Goal: Task Accomplishment & Management: Manage account settings

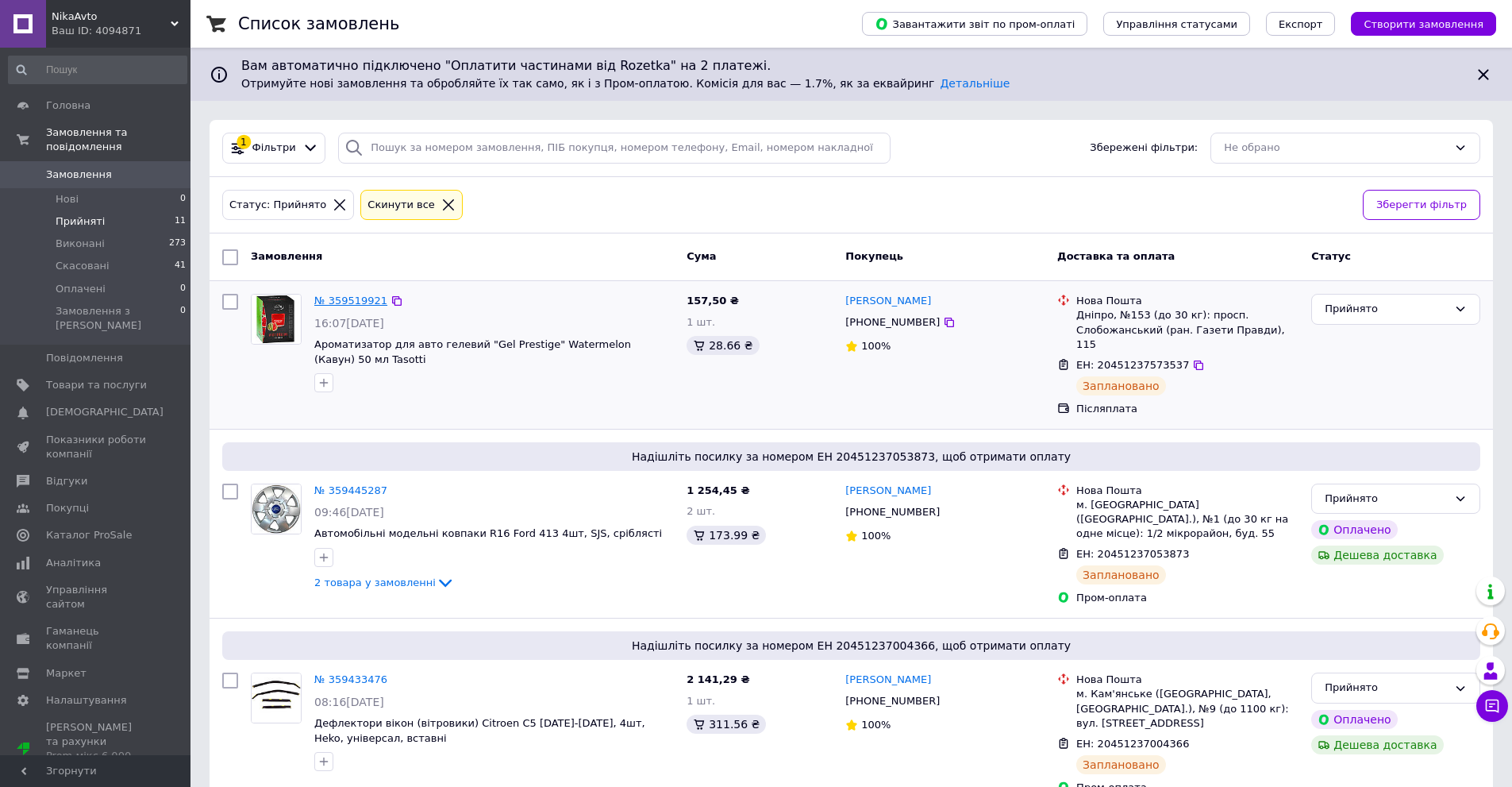
click at [336, 295] on link "№ 359519921" at bounding box center [351, 300] width 73 height 12
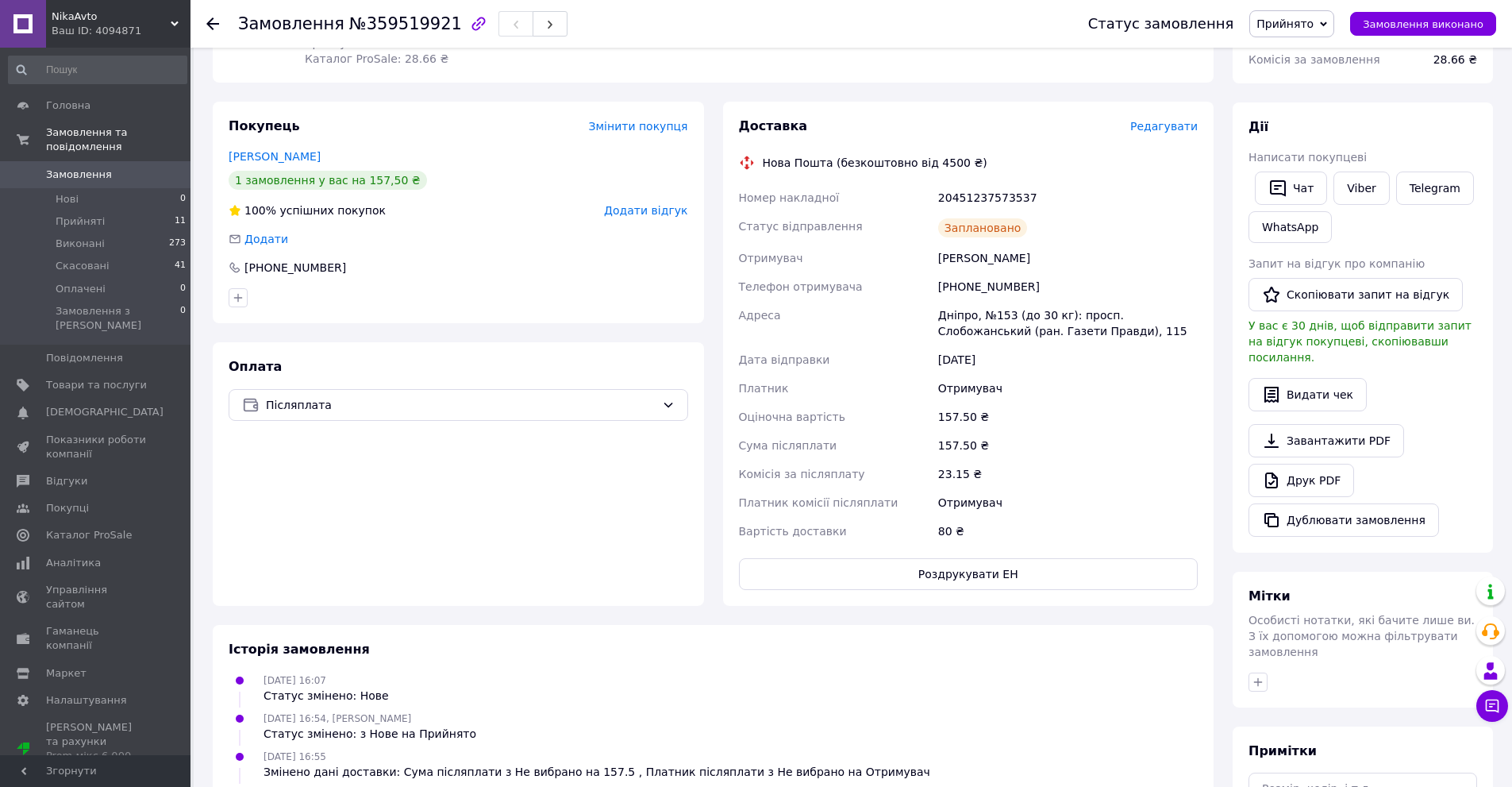
scroll to position [238, 0]
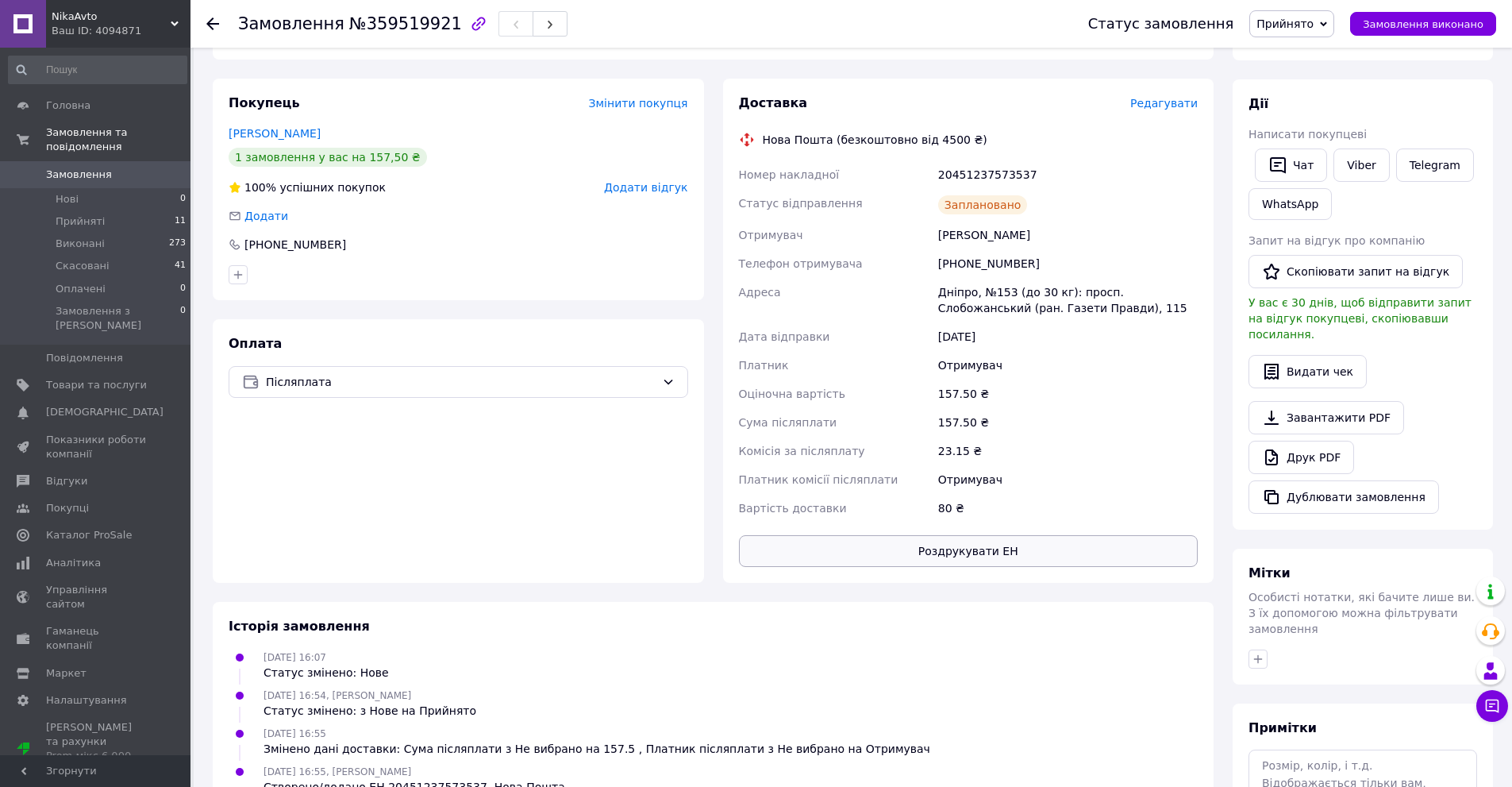
click at [1004, 553] on button "Роздрукувати ЕН" at bounding box center [969, 551] width 460 height 32
click at [103, 211] on li "Прийняті 11" at bounding box center [97, 221] width 196 height 23
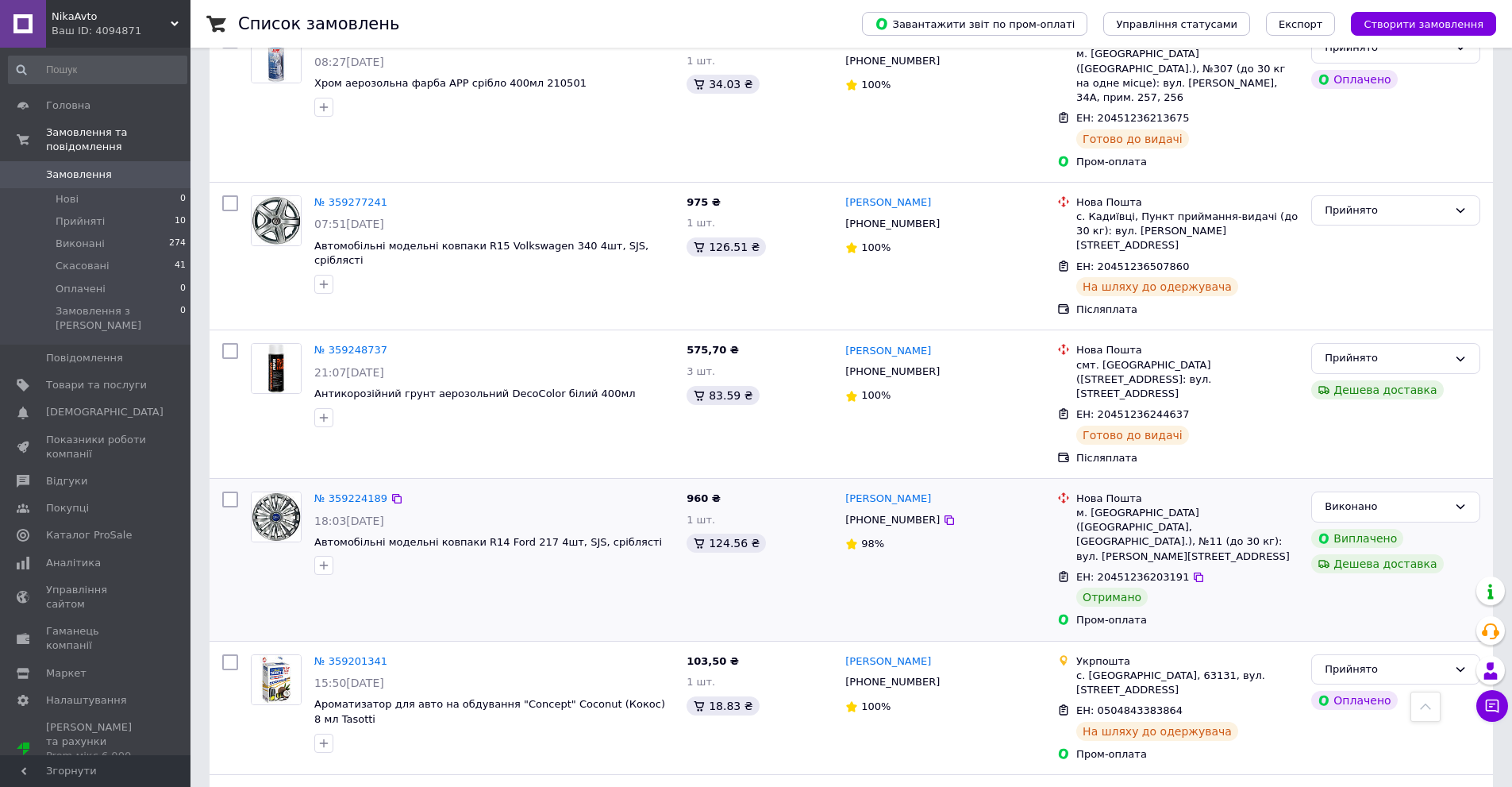
scroll to position [1112, 0]
click at [357, 490] on link "№ 359224189" at bounding box center [351, 496] width 73 height 12
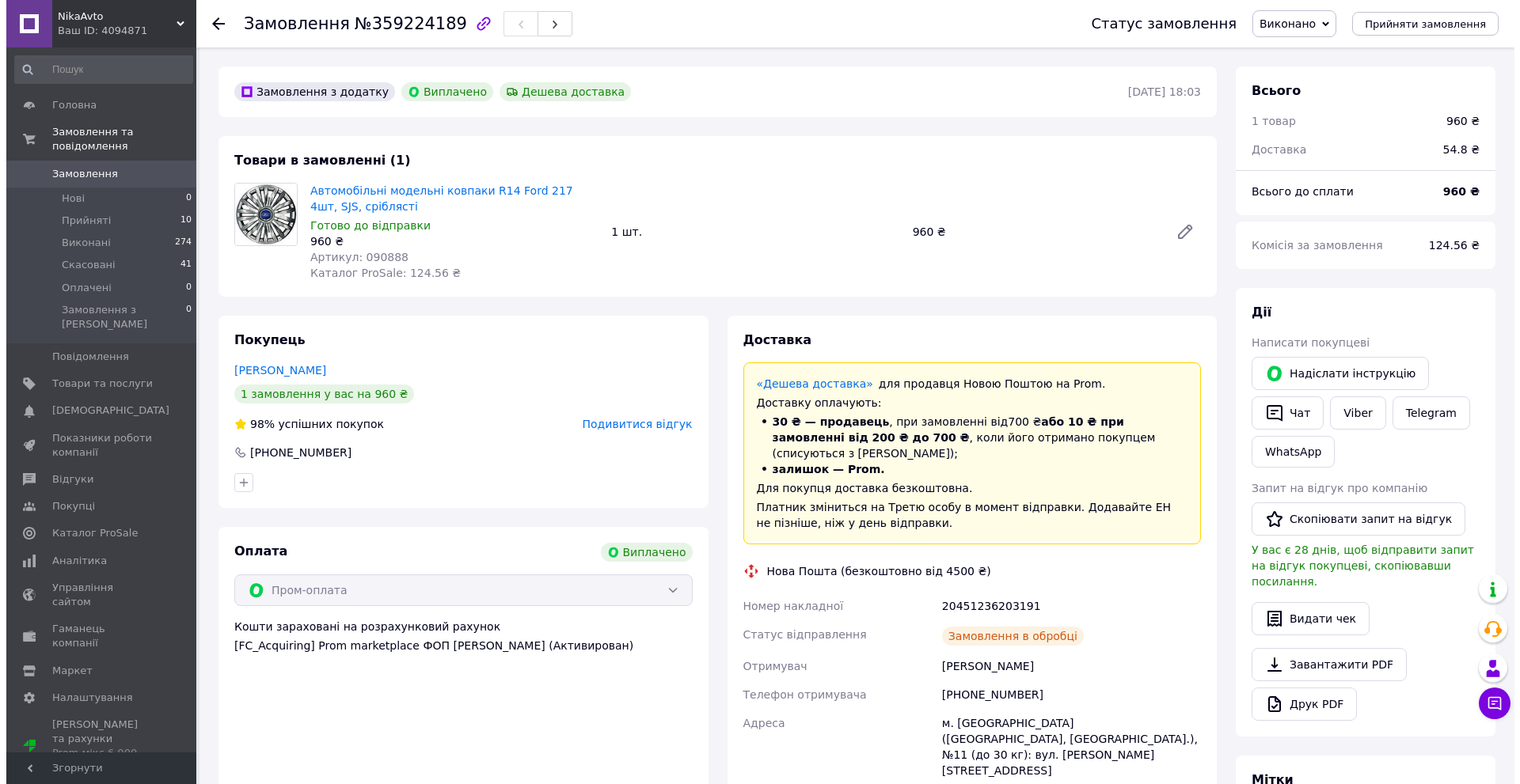
scroll to position [60, 0]
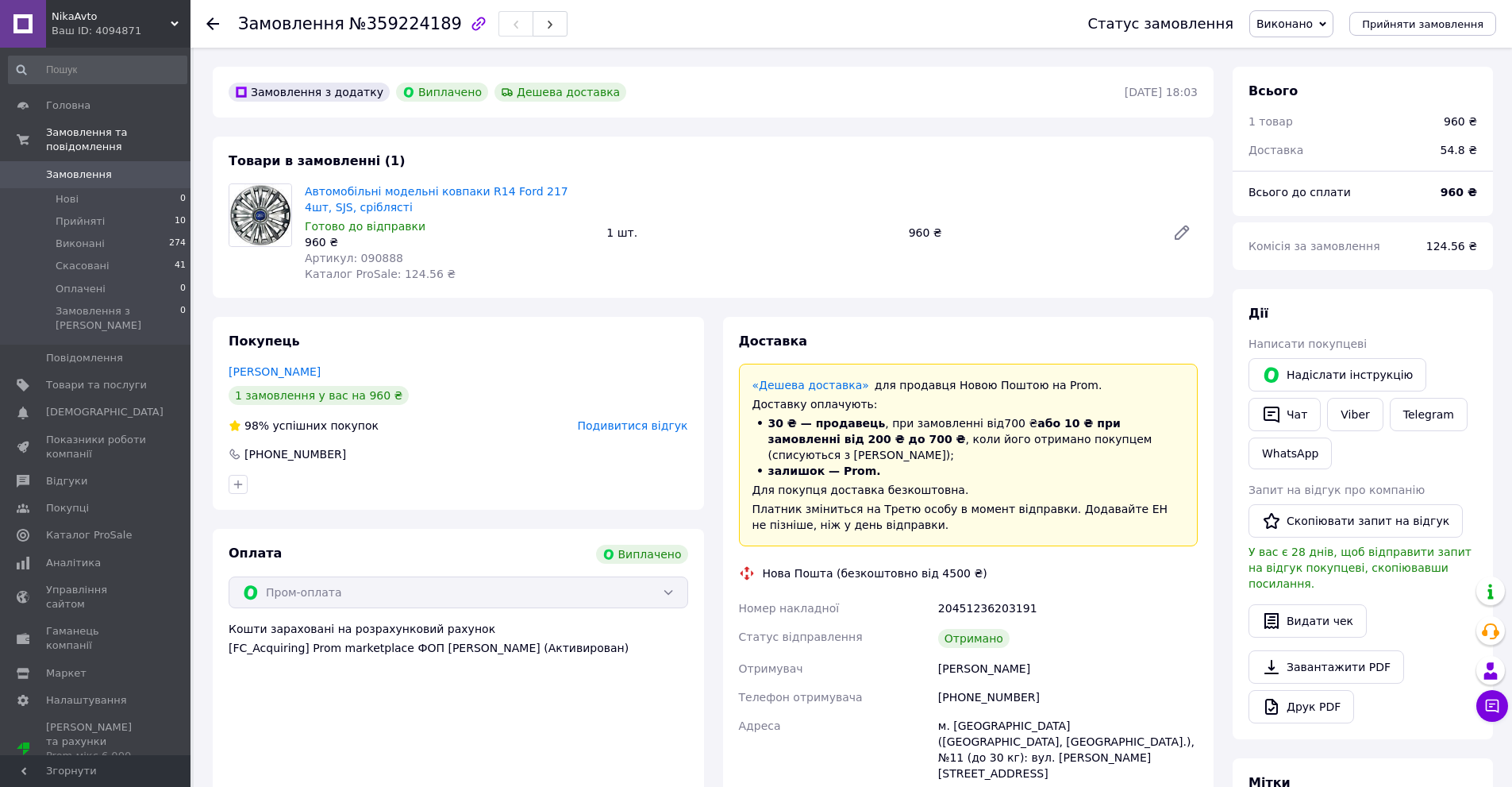
click at [210, 24] on use at bounding box center [213, 23] width 13 height 13
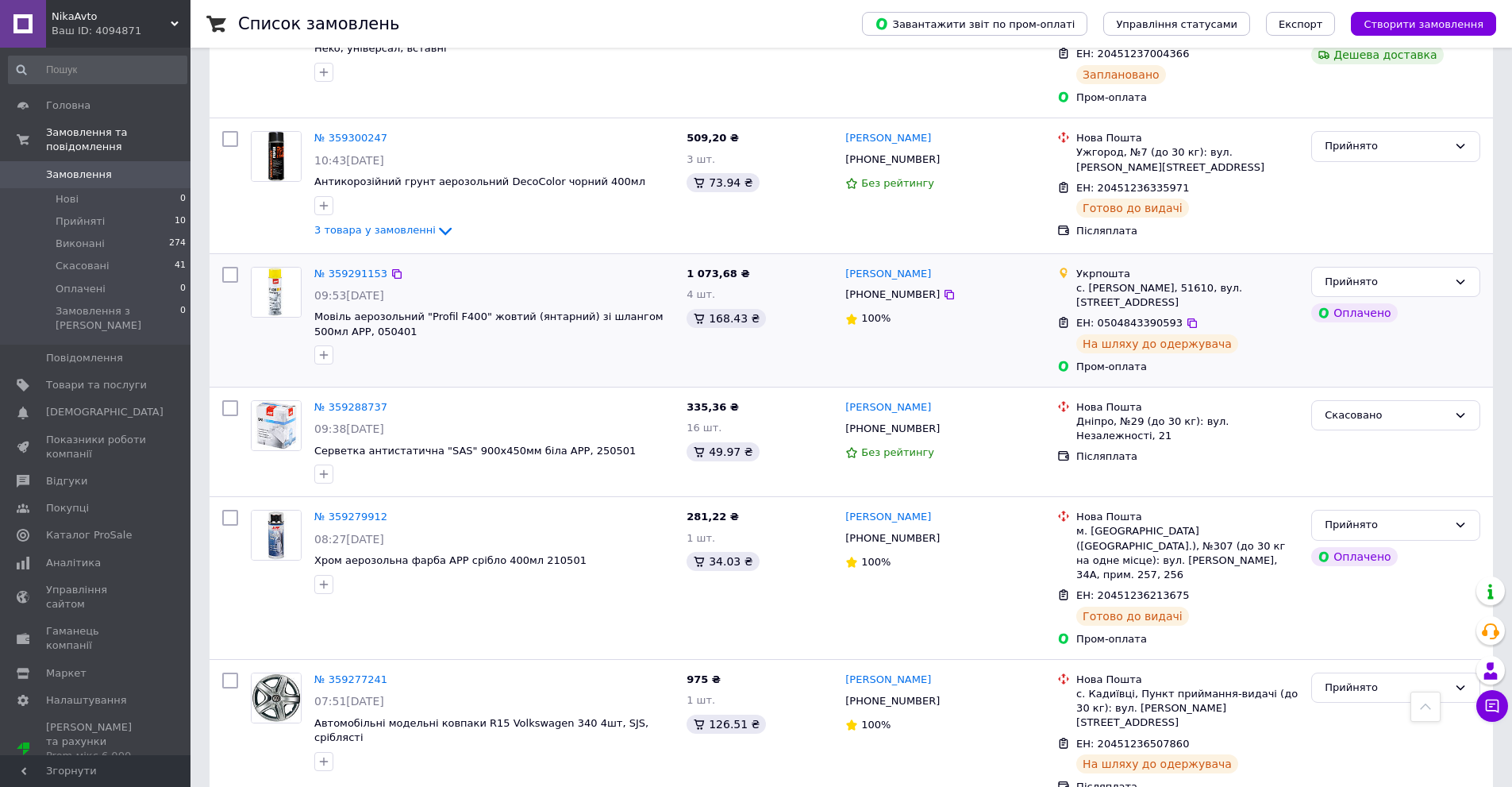
scroll to position [638, 0]
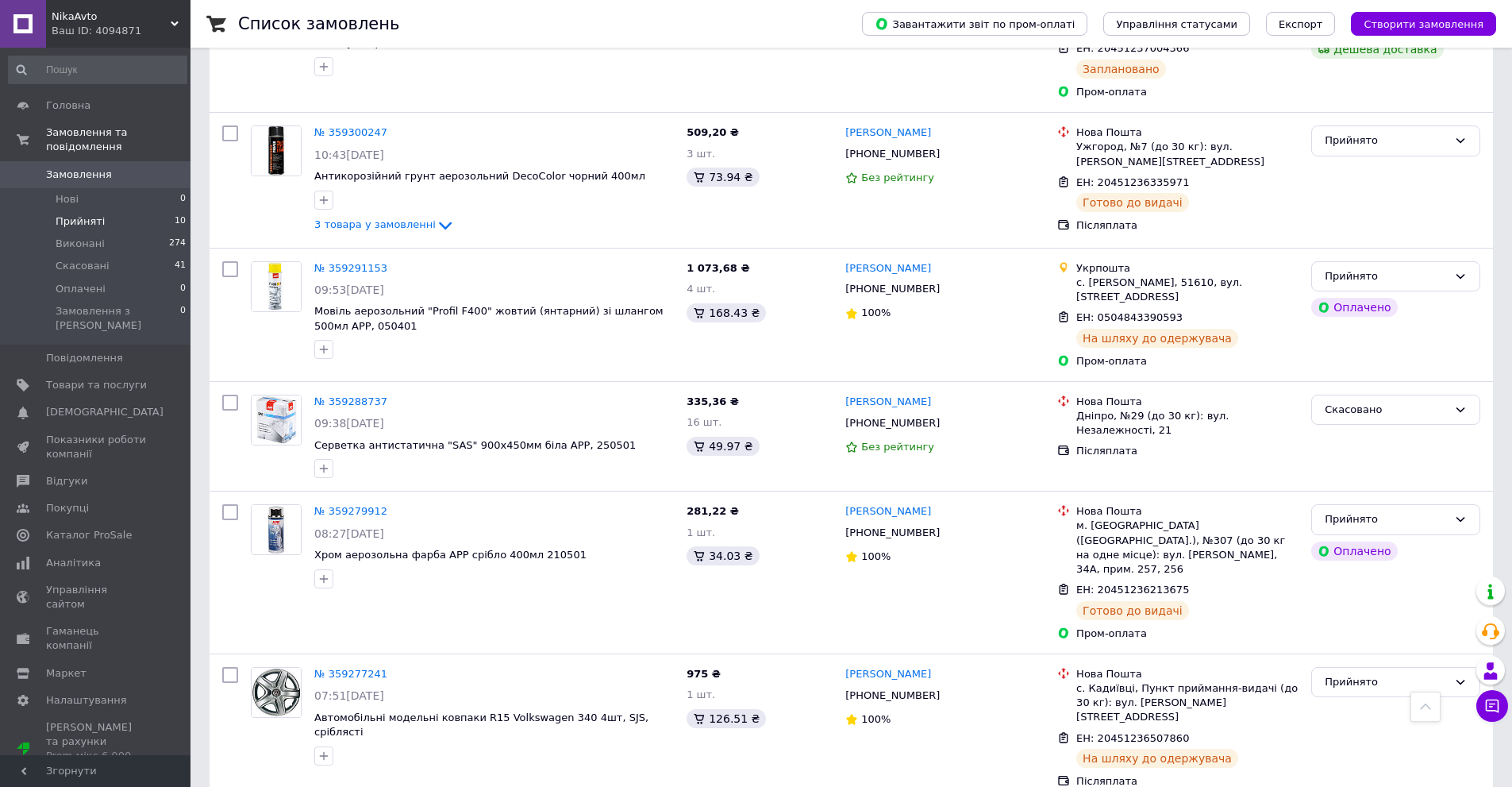
click at [87, 215] on span "Прийняті" at bounding box center [80, 222] width 50 height 14
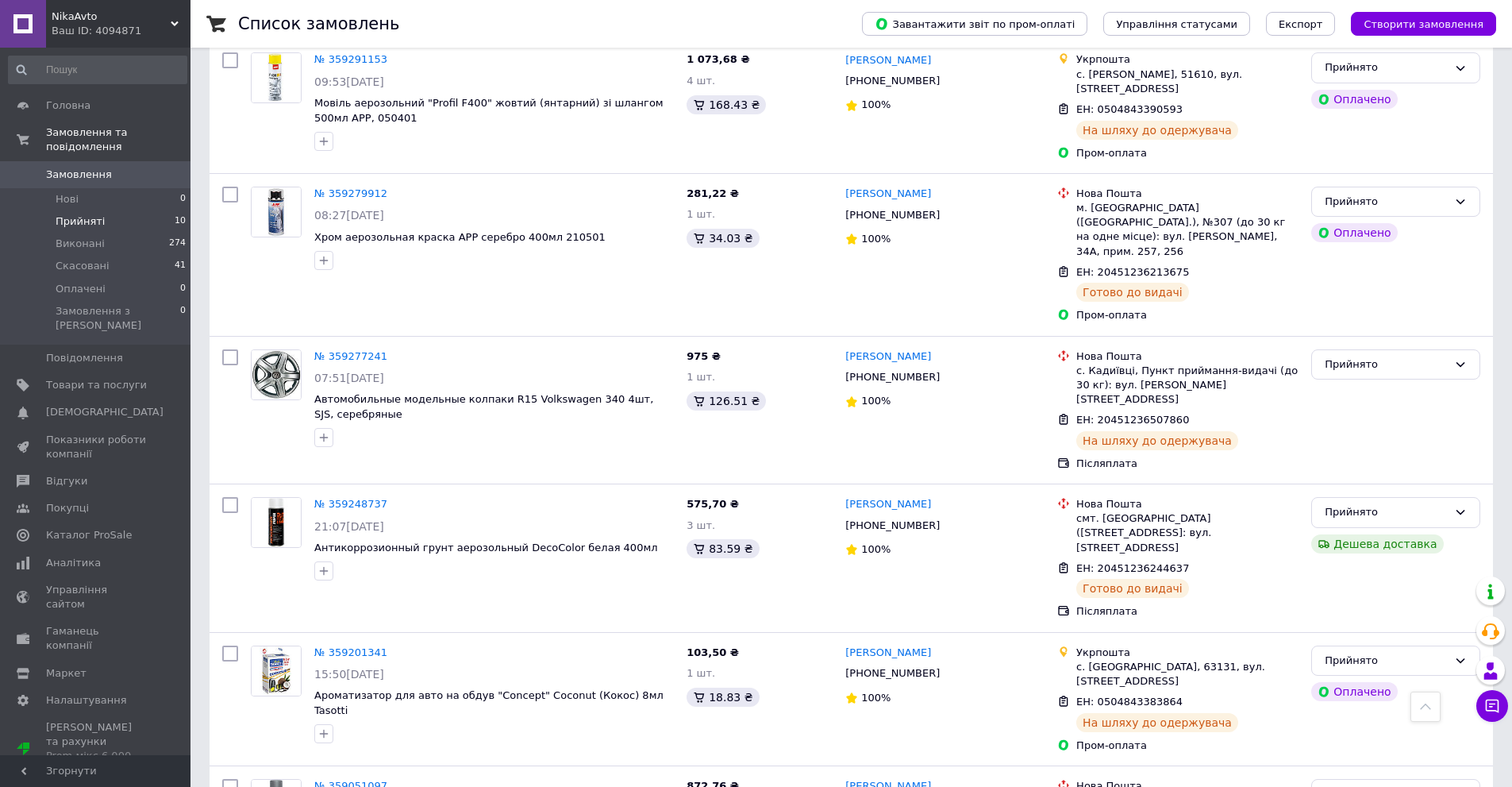
scroll to position [956, 0]
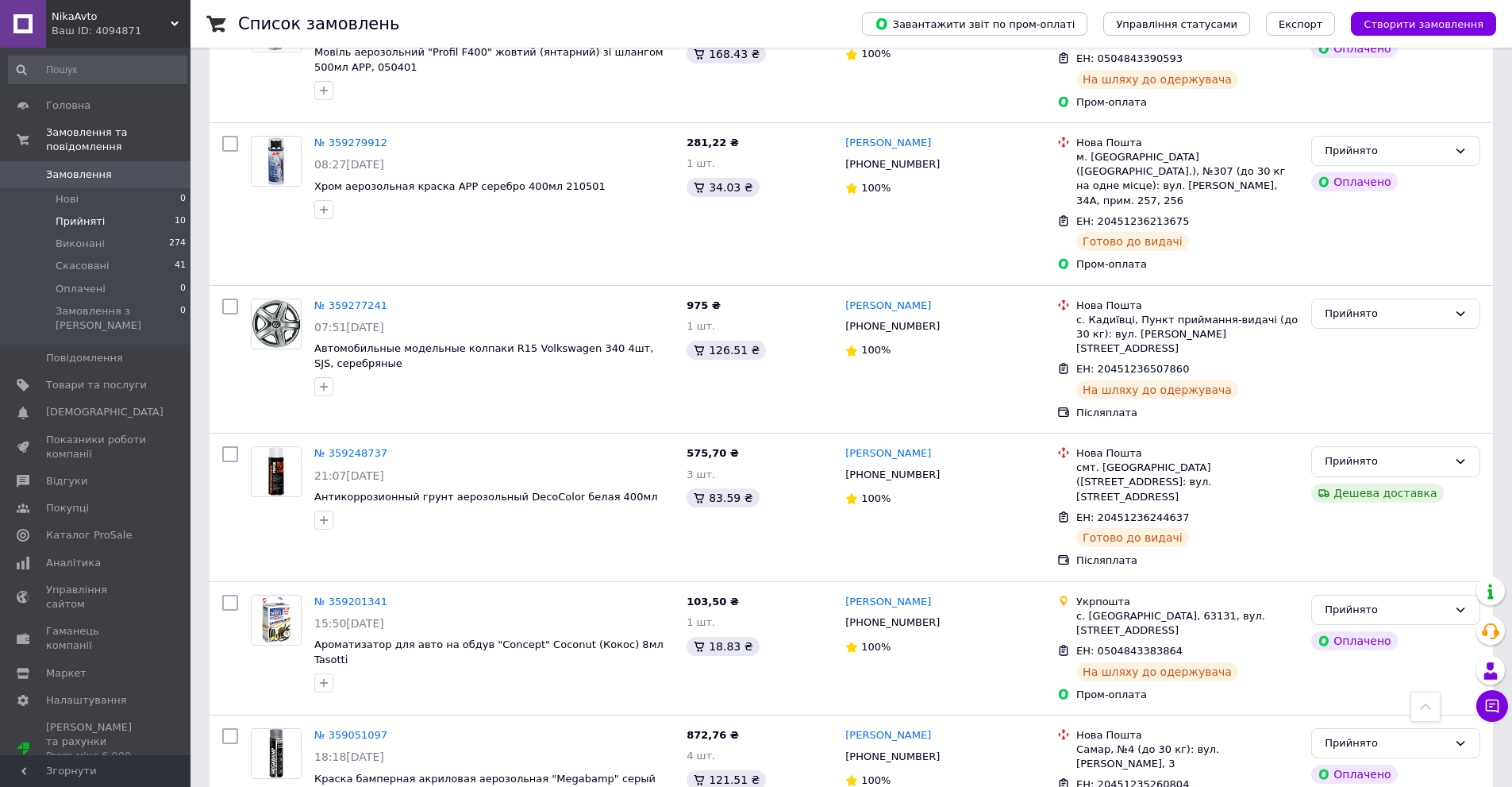
click at [94, 215] on span "Прийняті" at bounding box center [80, 222] width 50 height 14
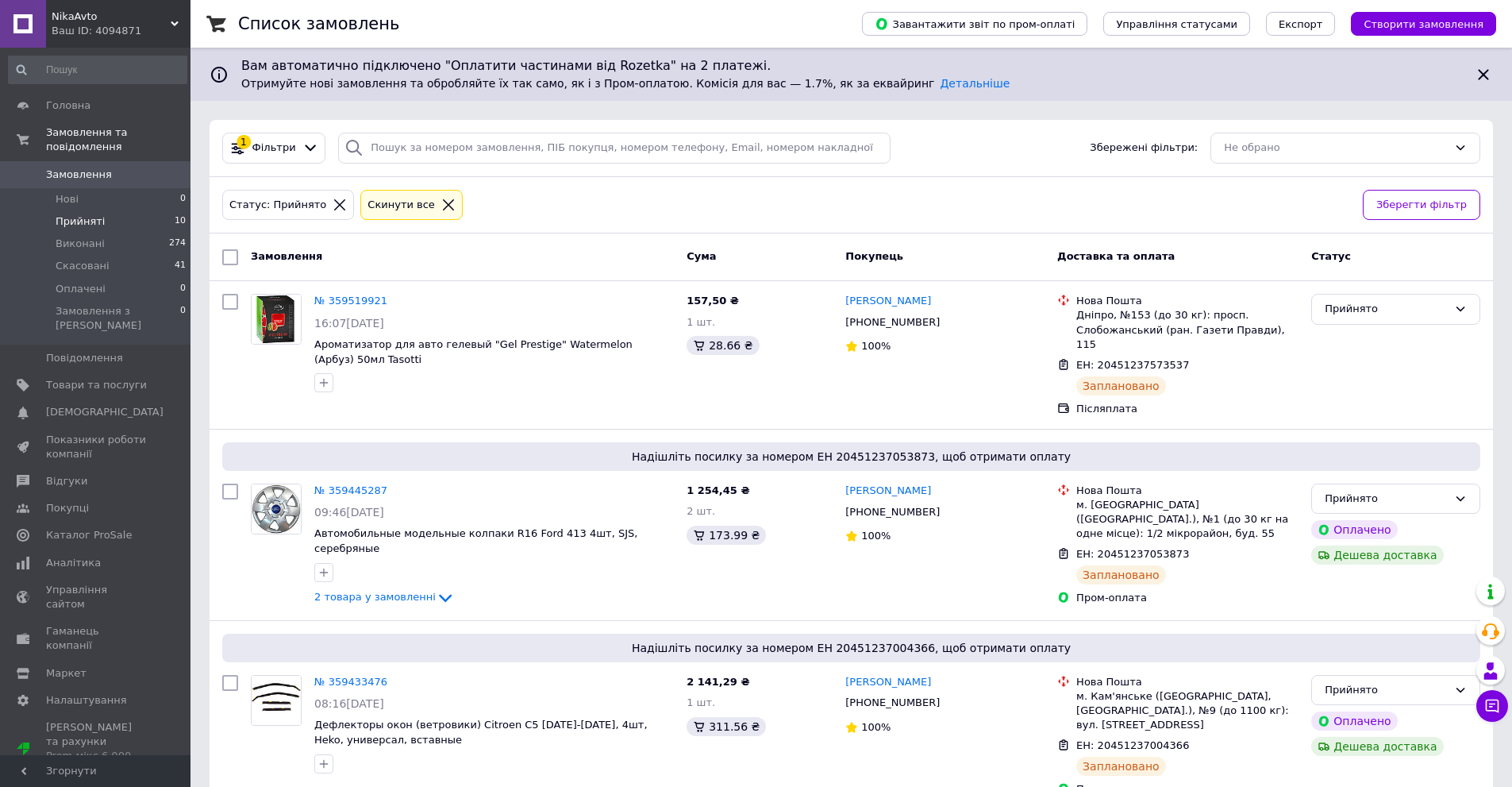
click at [84, 215] on span "Прийняті" at bounding box center [80, 222] width 50 height 14
click at [75, 215] on span "Прийняті" at bounding box center [80, 222] width 50 height 14
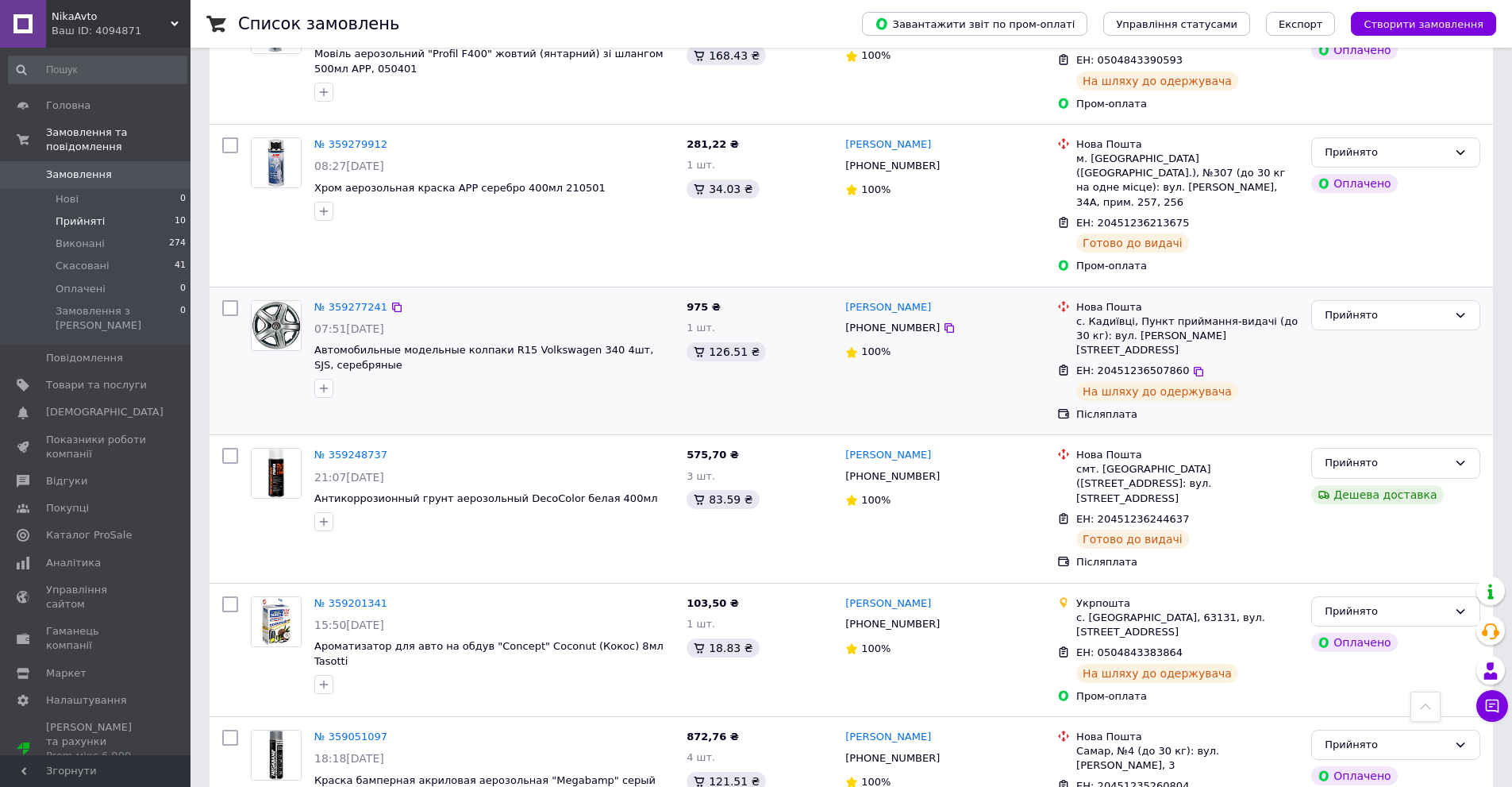
scroll to position [956, 0]
click at [97, 215] on span "Прийняті" at bounding box center [80, 222] width 50 height 14
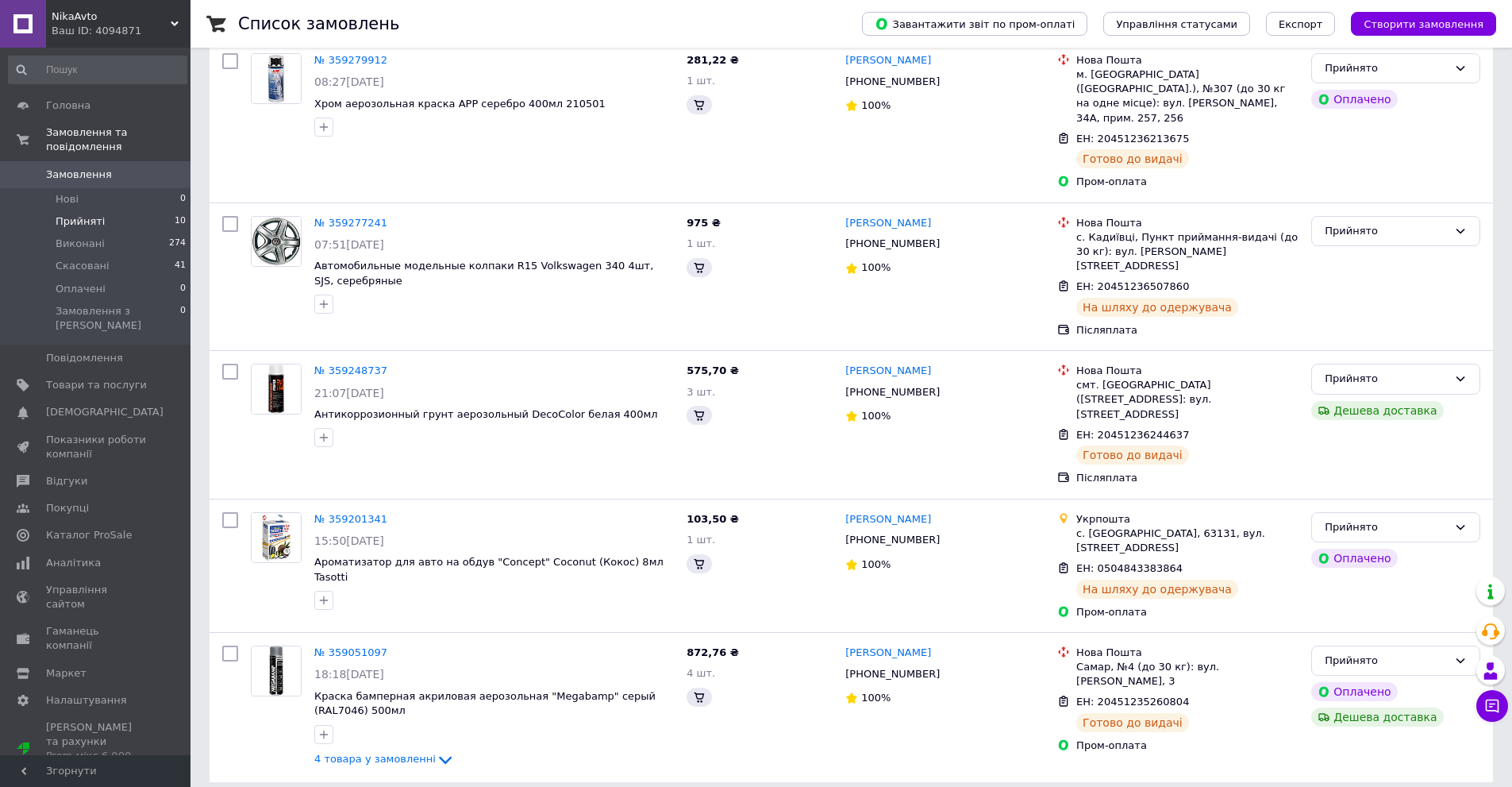
scroll to position [0, 0]
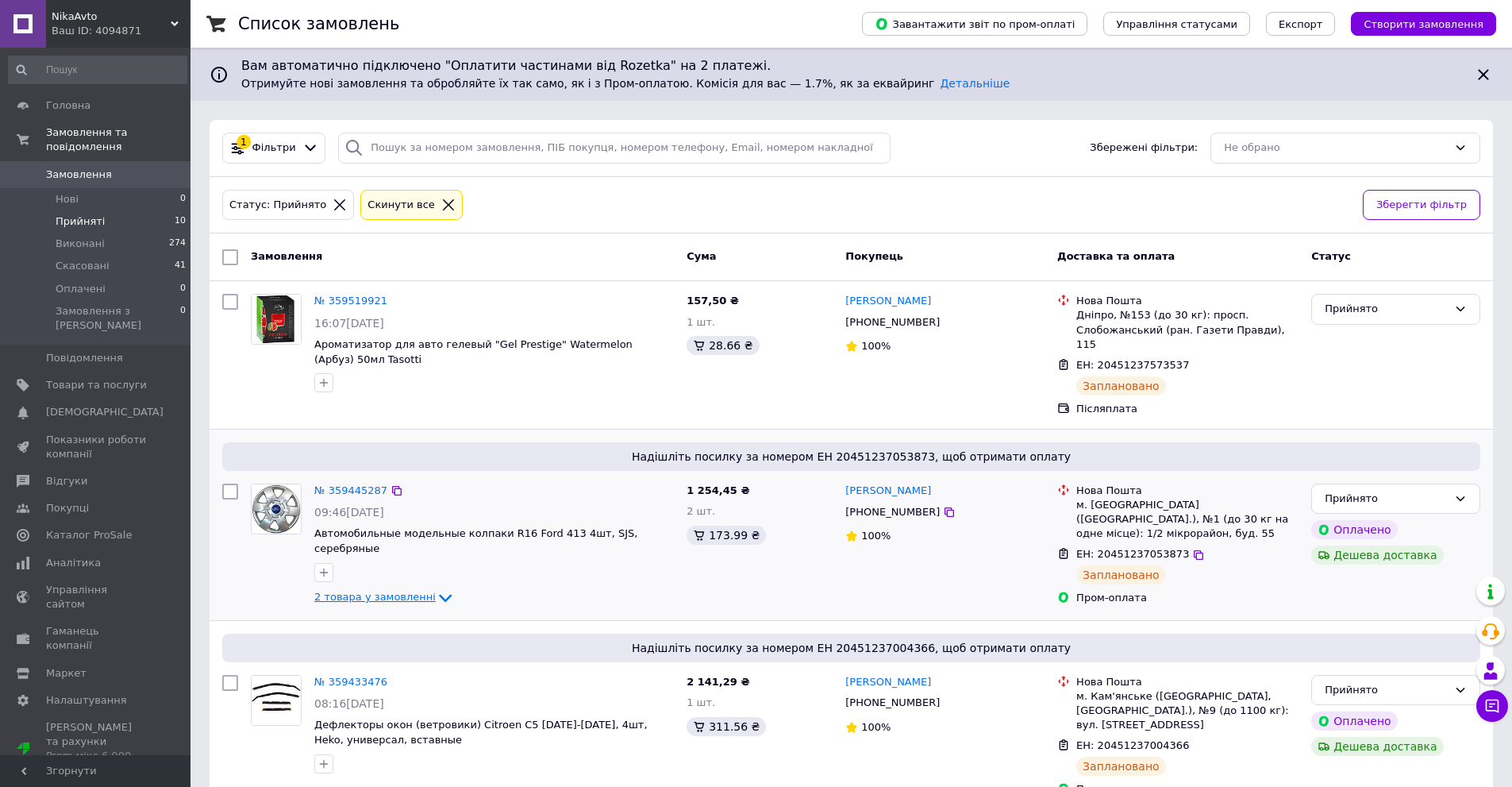
click at [436, 589] on icon at bounding box center [445, 598] width 19 height 19
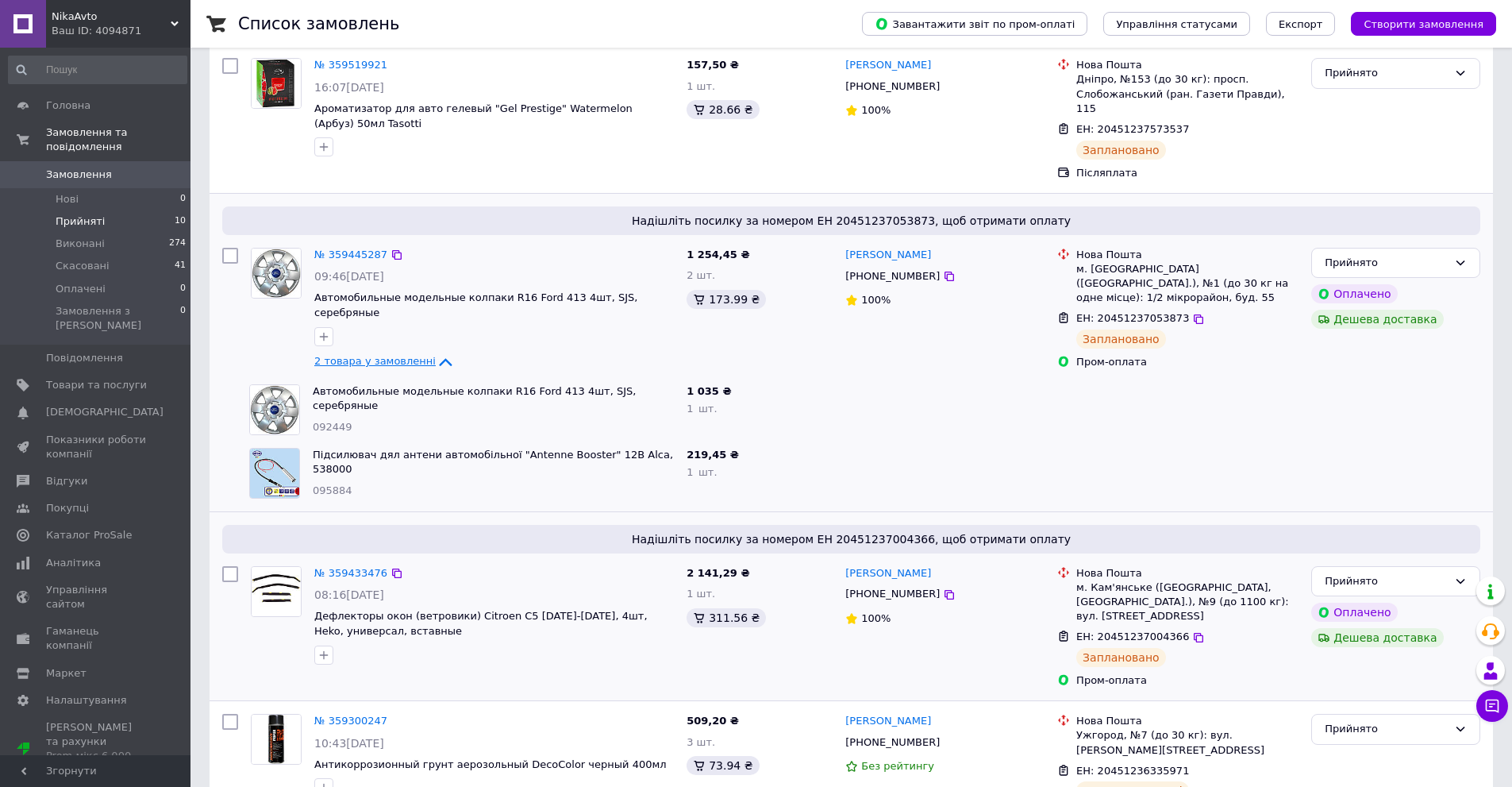
scroll to position [238, 0]
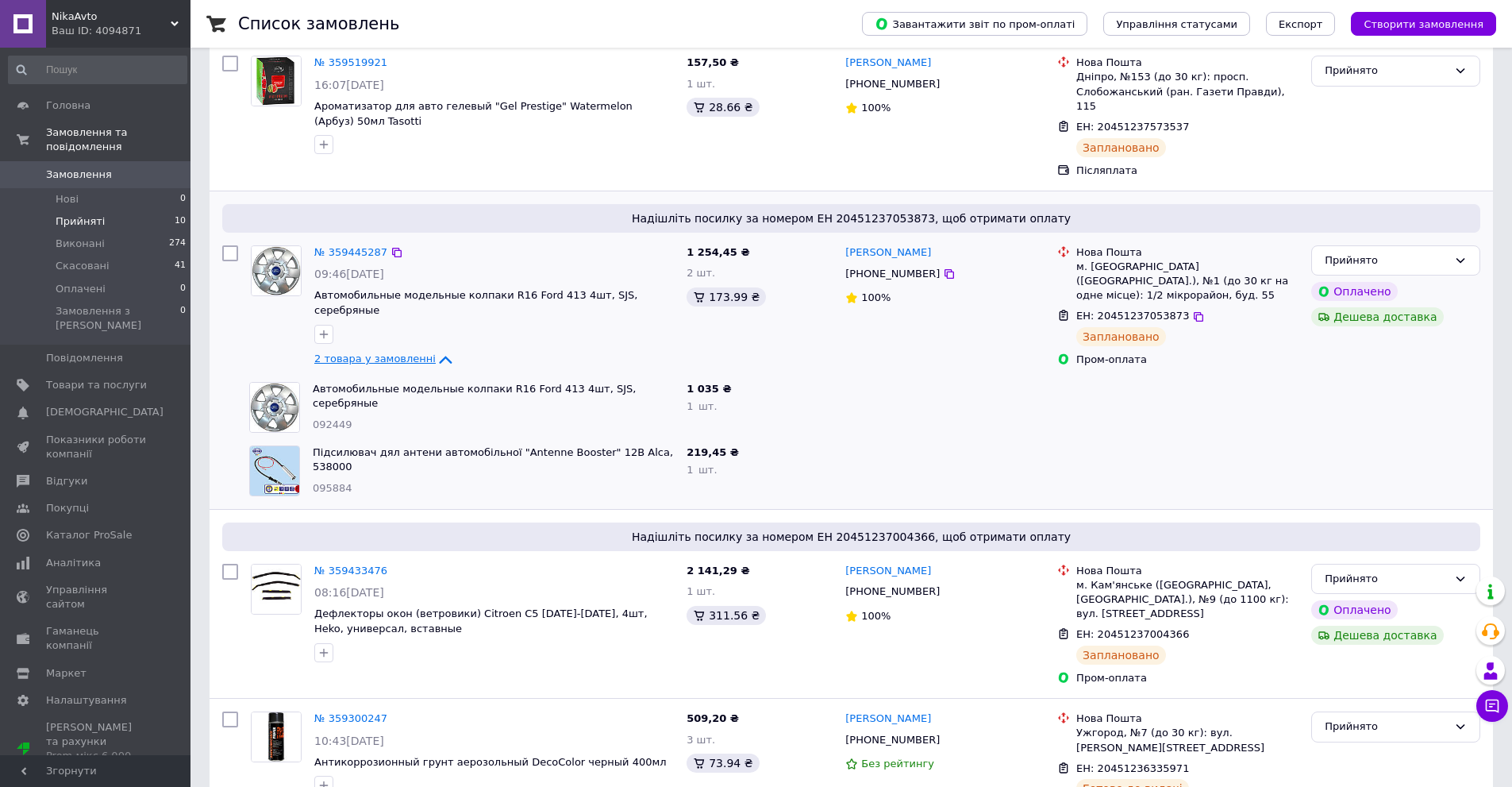
click at [405, 352] on span "2 товара у замовленні" at bounding box center [375, 358] width 122 height 12
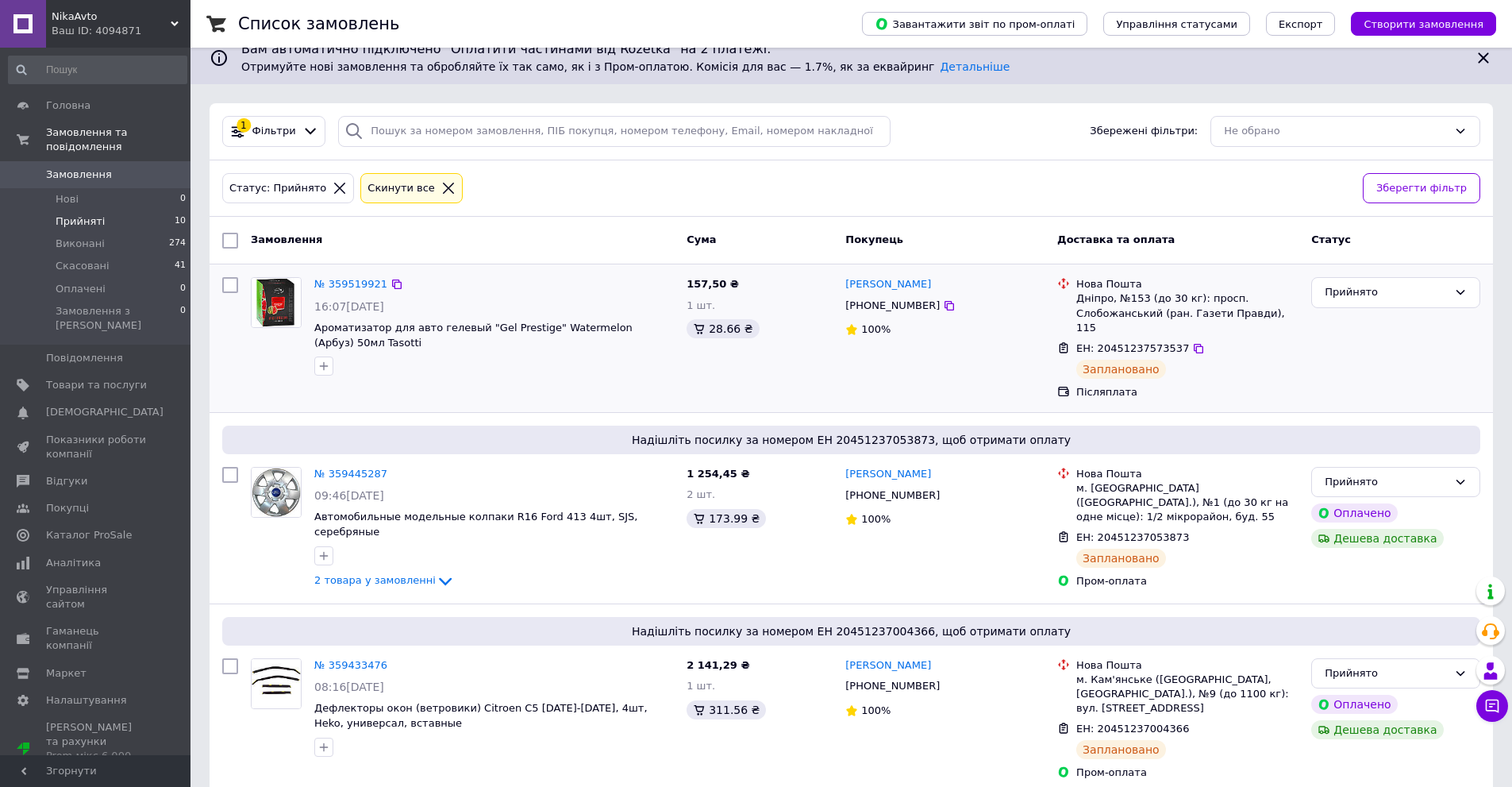
scroll to position [0, 0]
